Goal: Information Seeking & Learning: Learn about a topic

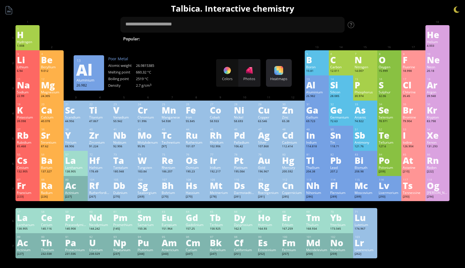
click at [279, 75] on div "Heatmaps Heatmaps Normal mode Melting point Boiling point Density Atomic weight…" at bounding box center [279, 73] width 26 height 28
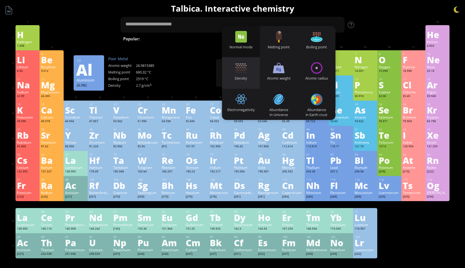
click at [234, 74] on div "Density" at bounding box center [241, 72] width 38 height 31
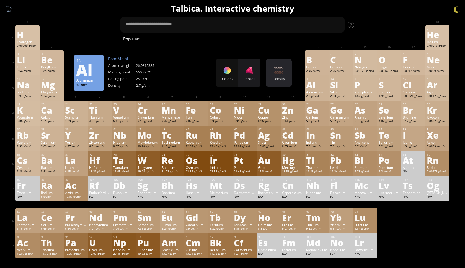
click at [282, 75] on div "Density Heatmaps Normal mode Melting point Boiling point Density Atomic weight …" at bounding box center [279, 73] width 26 height 28
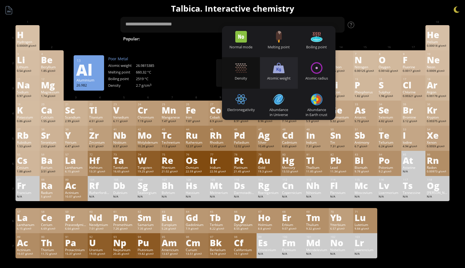
click at [276, 75] on div "Atomic weight" at bounding box center [279, 72] width 38 height 31
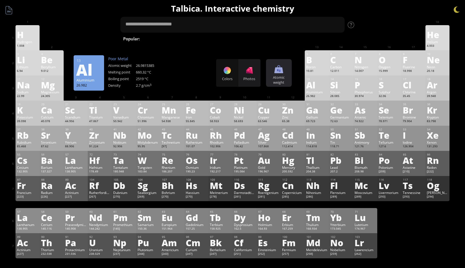
click at [286, 75] on div "Atomic weight" at bounding box center [278, 80] width 23 height 10
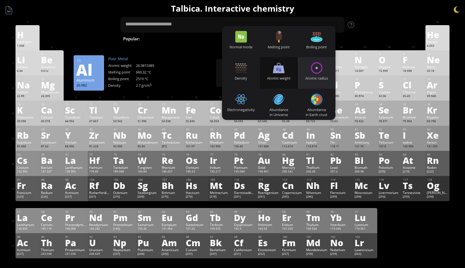
click at [324, 66] on div "Atomic radius" at bounding box center [317, 72] width 38 height 31
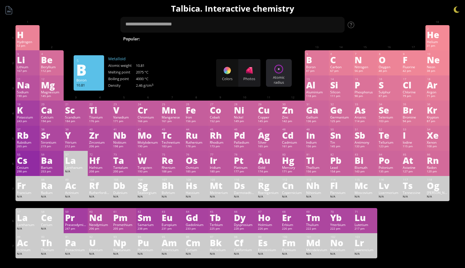
click at [287, 75] on div "Atomic radius Heatmaps Normal mode Melting point Boiling point Density Atomic w…" at bounding box center [279, 73] width 26 height 28
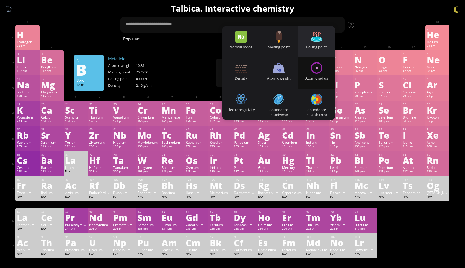
click at [317, 39] on div at bounding box center [317, 37] width 12 height 12
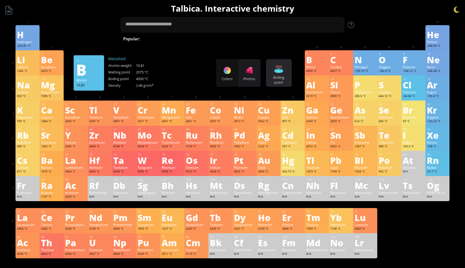
click at [281, 71] on div at bounding box center [278, 69] width 9 height 9
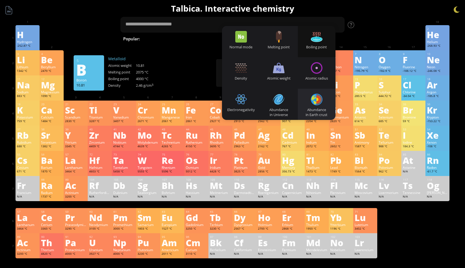
click at [317, 108] on div "Abundance in Earth crust" at bounding box center [317, 112] width 38 height 10
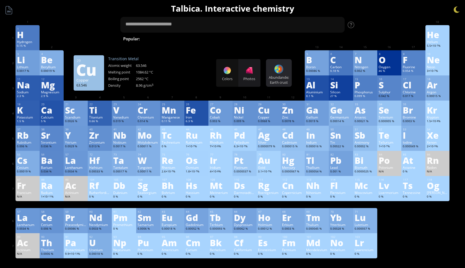
click at [281, 73] on div at bounding box center [278, 69] width 9 height 9
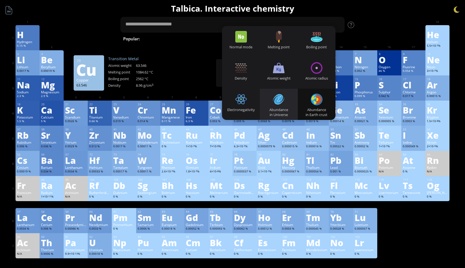
click at [280, 98] on div at bounding box center [279, 100] width 12 height 12
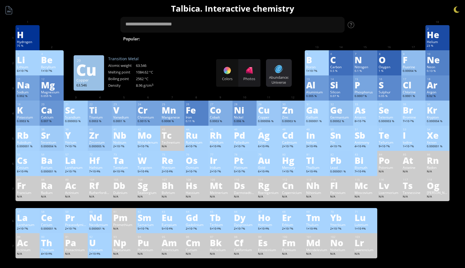
click at [282, 77] on div "Abundance: Universe" at bounding box center [278, 80] width 23 height 10
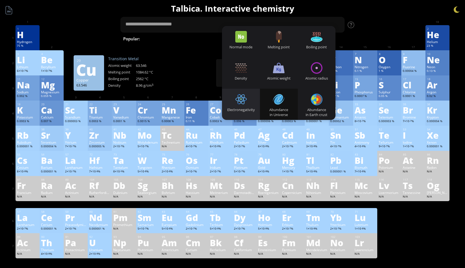
click at [237, 99] on div at bounding box center [241, 100] width 12 height 12
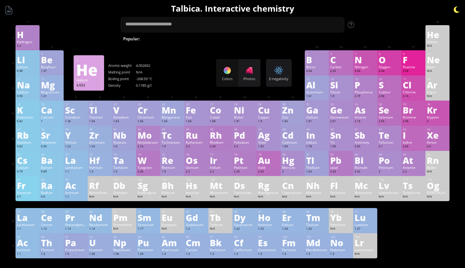
click at [456, 10] on div at bounding box center [456, 10] width 8 height 8
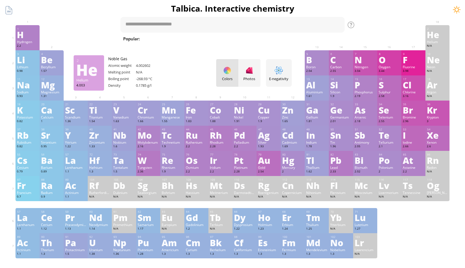
click at [456, 10] on div at bounding box center [456, 10] width 8 height 8
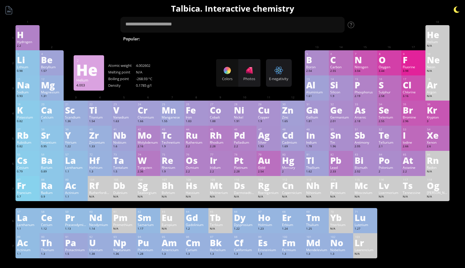
click at [459, 10] on div at bounding box center [456, 10] width 8 height 8
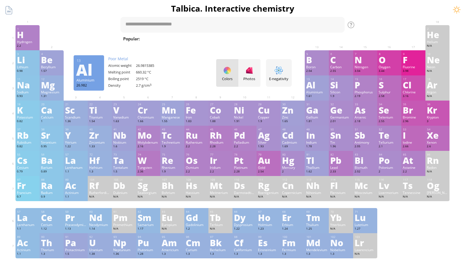
click at [94, 72] on div "Al" at bounding box center [88, 69] width 25 height 9
click at [159, 116] on div "24 Cr Chromium 1.66 −4, −2, −1, 0, +1, +2, +3, +4, +5, +6 −4, −2, −1, 0, +1, +2…" at bounding box center [148, 113] width 24 height 25
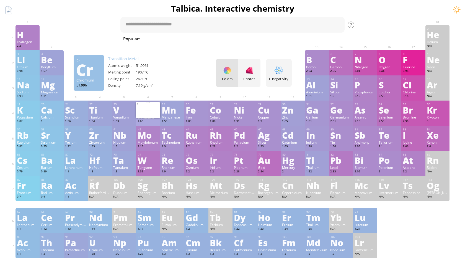
click at [160, 117] on div "Info Photo 3D Info Photo 3D 24 Cr Chromium 51.996 Pure lithium (99.9% fine), ju…" at bounding box center [148, 110] width 24 height 16
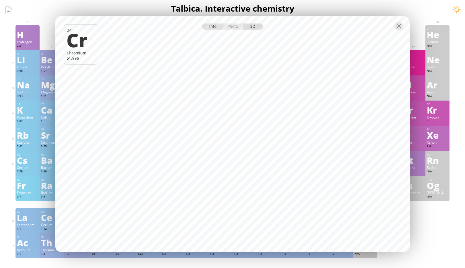
click at [214, 24] on div "Info" at bounding box center [212, 27] width 21 height 6
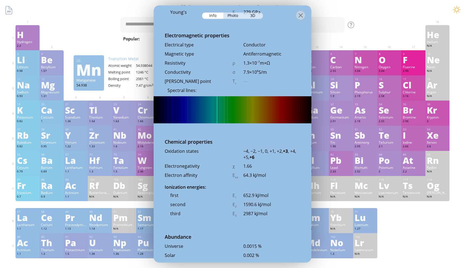
scroll to position [951, 0]
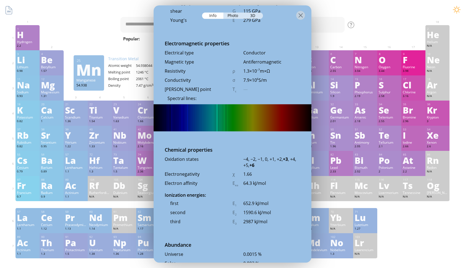
click at [221, 121] on img at bounding box center [233, 118] width 158 height 27
click at [235, 13] on div "Photo" at bounding box center [233, 15] width 20 height 6
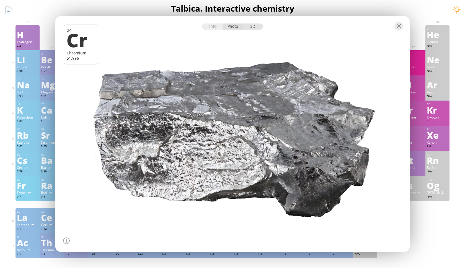
click at [256, 26] on div "3D" at bounding box center [253, 27] width 20 height 6
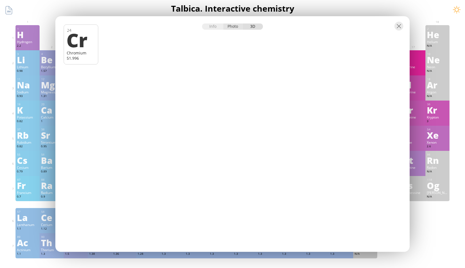
click at [237, 28] on div "Photo" at bounding box center [233, 27] width 20 height 6
click at [236, 26] on div "Info Photo 3D" at bounding box center [232, 27] width 61 height 6
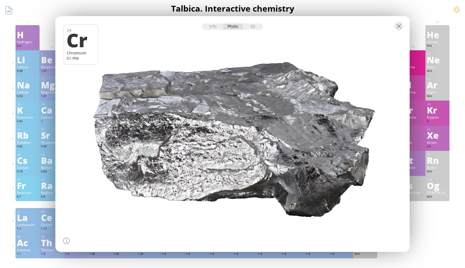
drag, startPoint x: 243, startPoint y: 133, endPoint x: 168, endPoint y: 128, distance: 75.5
click at [168, 128] on div at bounding box center [233, 134] width 358 height 238
click at [68, 240] on div at bounding box center [66, 241] width 7 height 7
click at [399, 30] on div at bounding box center [398, 26] width 9 height 9
